Goal: Task Accomplishment & Management: Manage account settings

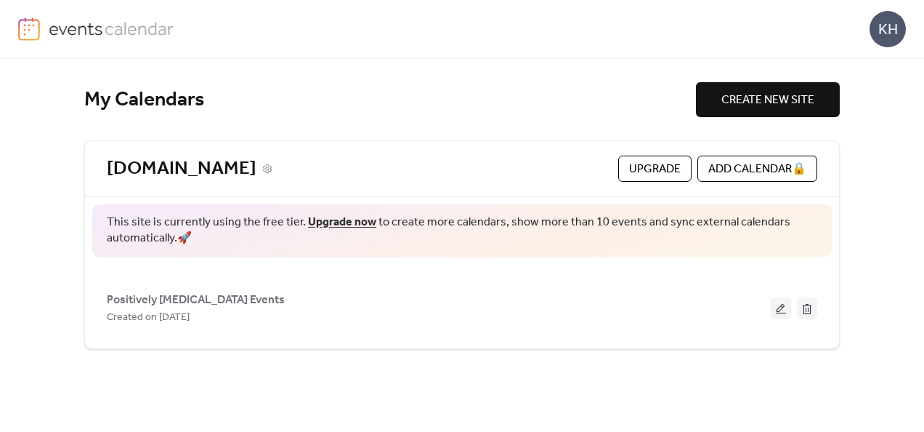
click at [222, 164] on link "[DOMAIN_NAME]" at bounding box center [182, 169] width 150 height 24
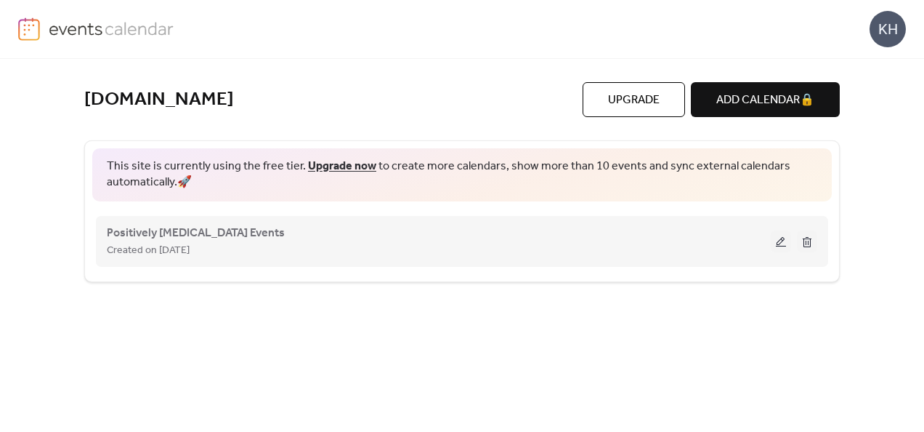
click at [772, 243] on button at bounding box center [781, 241] width 20 height 22
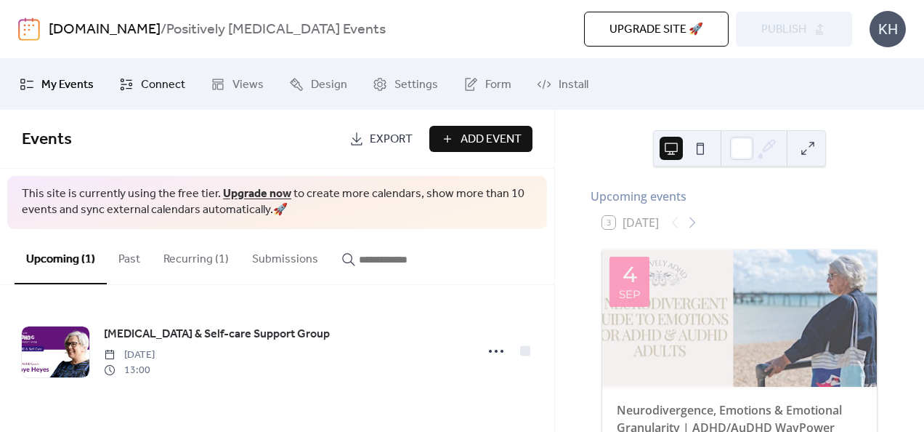
click at [163, 84] on span "Connect" at bounding box center [163, 84] width 44 height 17
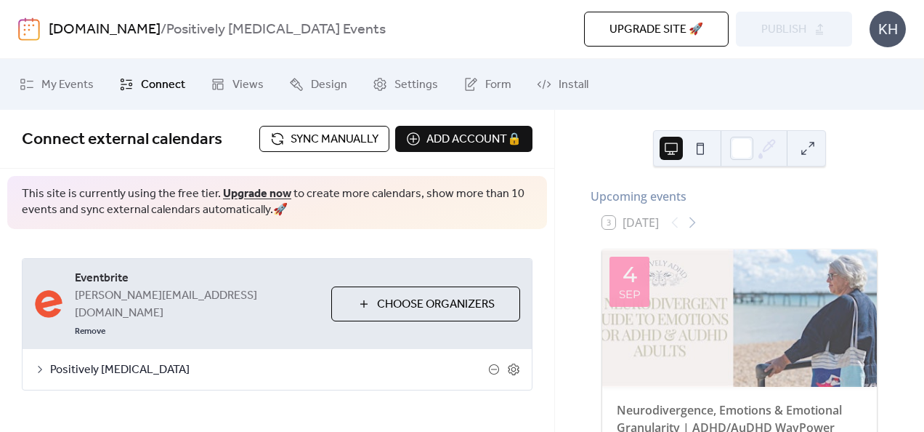
click at [334, 141] on span "Sync manually" at bounding box center [335, 139] width 88 height 17
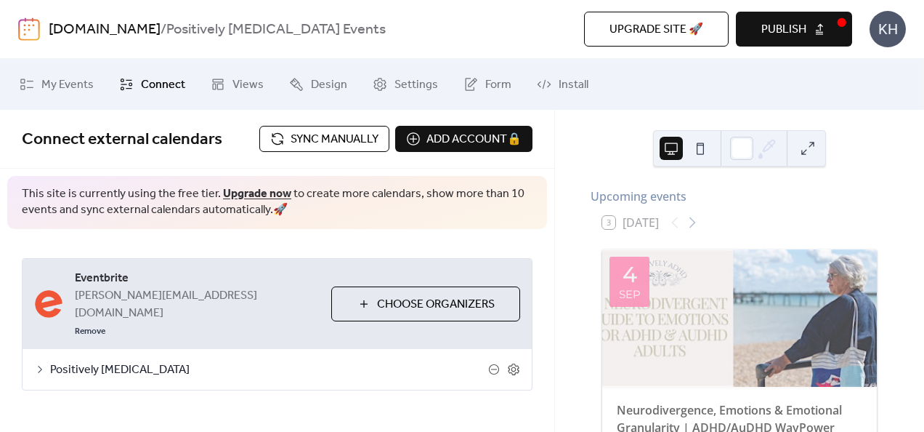
click at [804, 17] on button "Publish" at bounding box center [794, 29] width 116 height 35
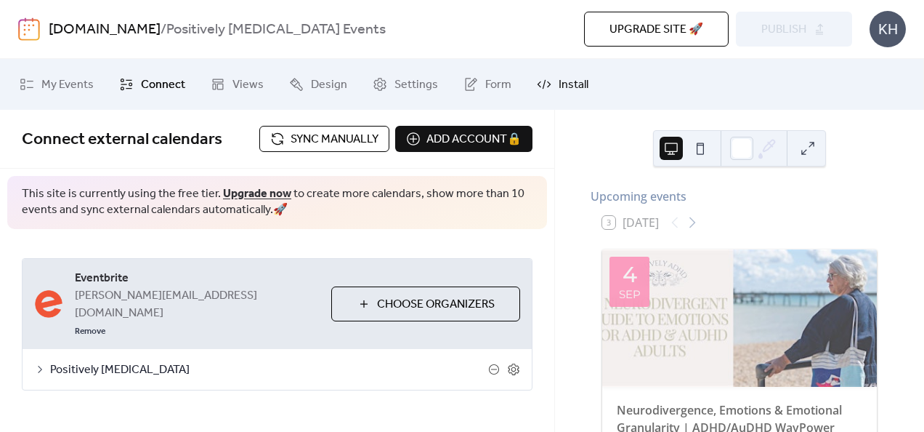
click at [544, 82] on icon at bounding box center [544, 84] width 15 height 15
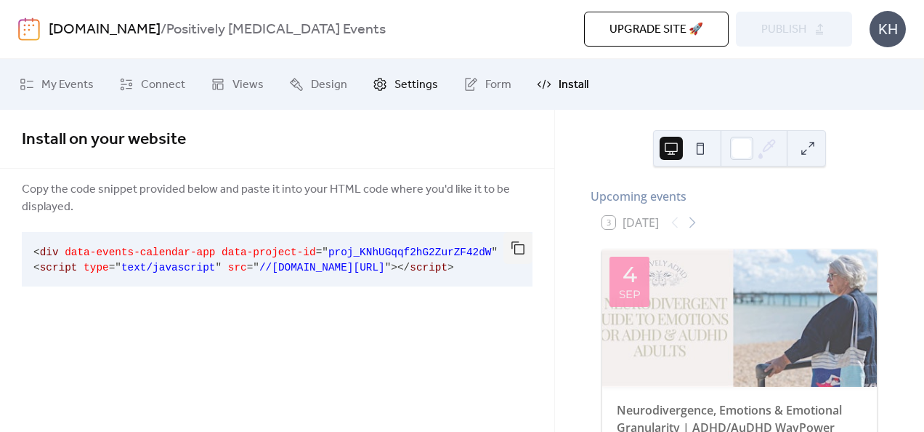
click at [415, 87] on span "Settings" at bounding box center [417, 84] width 44 height 17
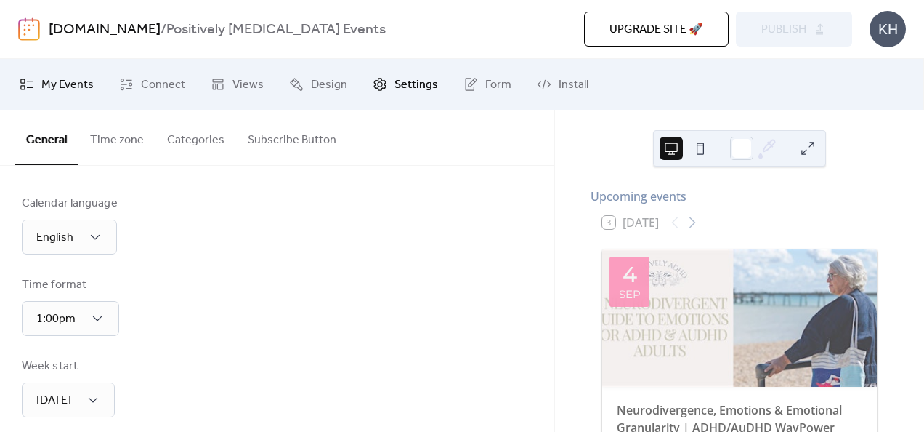
click at [92, 91] on span "My Events" at bounding box center [67, 84] width 52 height 17
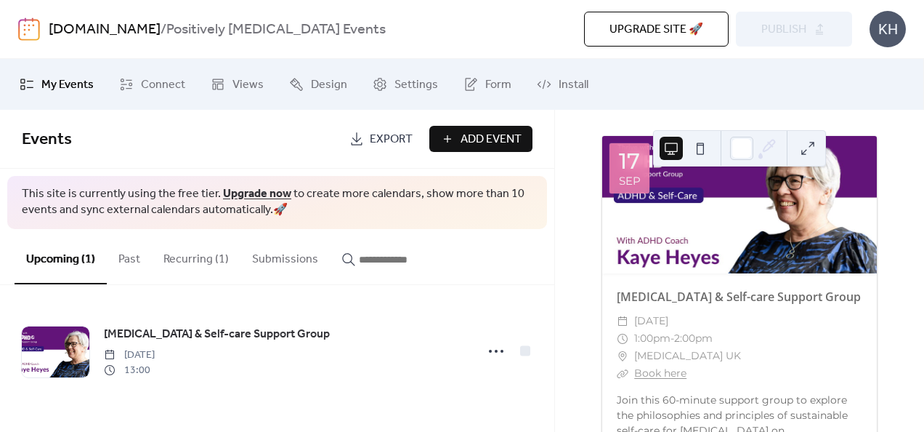
scroll to position [2074, 0]
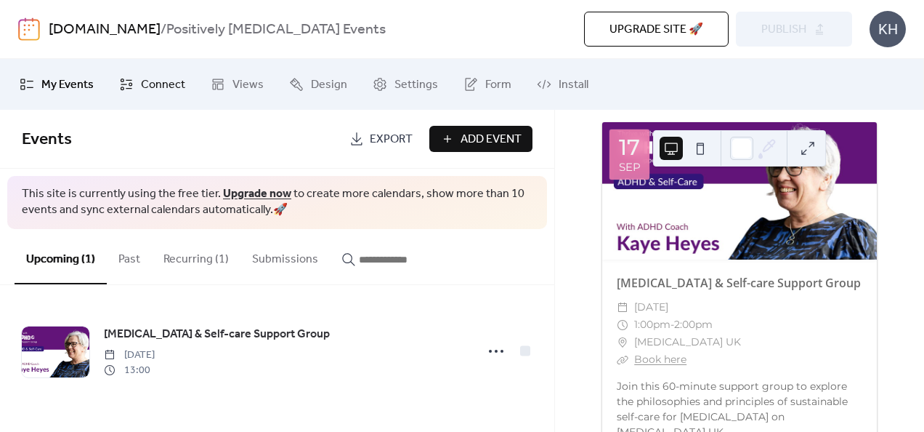
click at [147, 83] on span "Connect" at bounding box center [163, 84] width 44 height 17
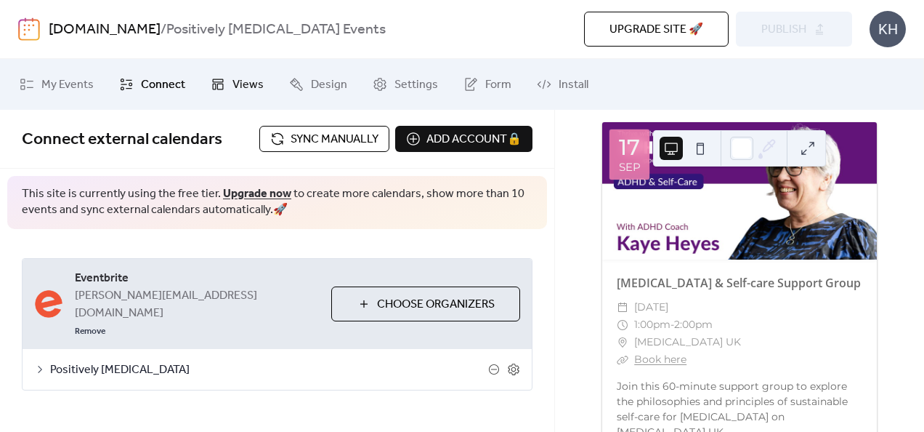
click at [235, 89] on span "Views" at bounding box center [247, 84] width 31 height 17
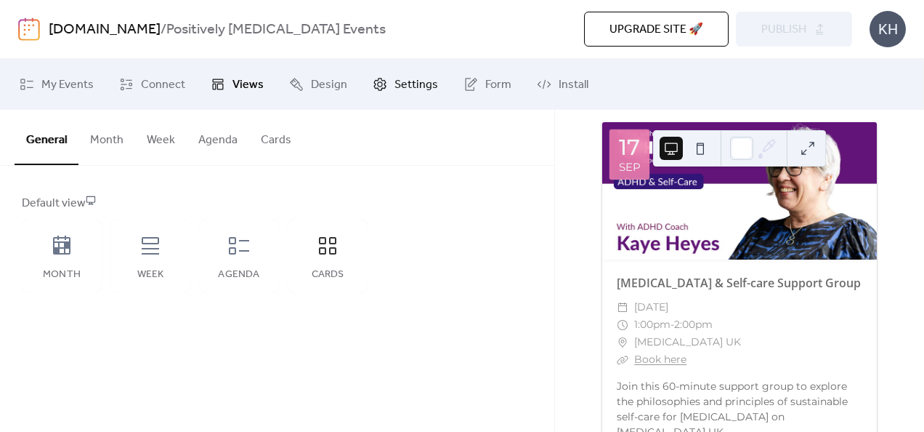
click at [395, 85] on span "Settings" at bounding box center [417, 84] width 44 height 17
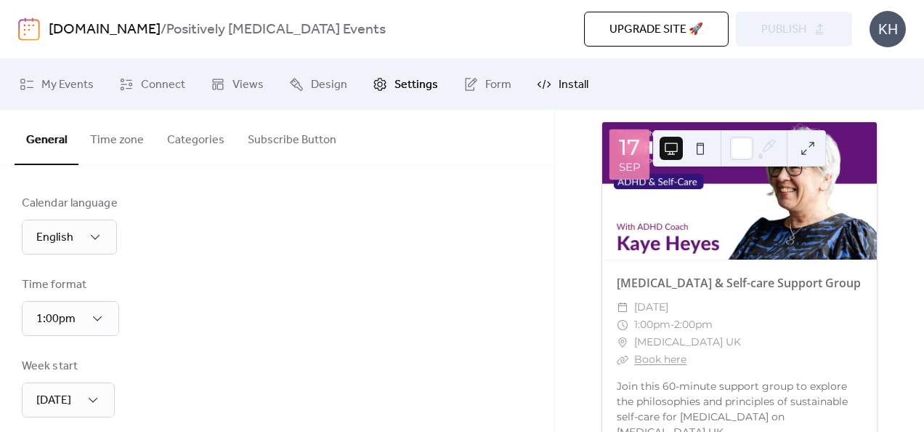
click at [551, 89] on link "Install" at bounding box center [562, 84] width 73 height 39
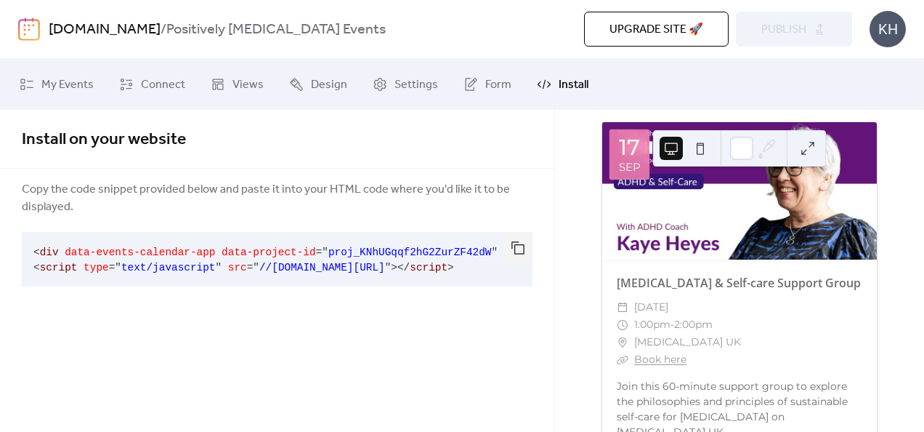
click at [899, 36] on div "KH" at bounding box center [888, 29] width 36 height 36
